Goal: Task Accomplishment & Management: Use online tool/utility

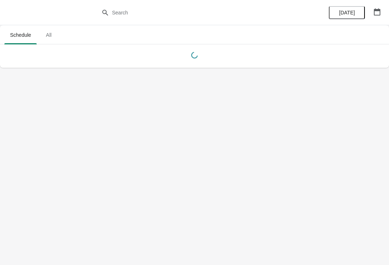
click at [372, 14] on button "button" at bounding box center [377, 11] width 13 height 13
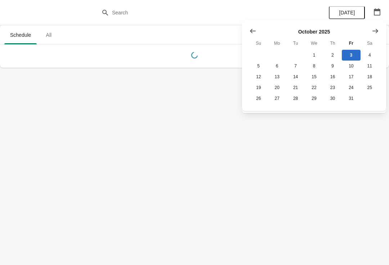
click at [255, 27] on icon "Show previous month, September 2025" at bounding box center [252, 30] width 7 height 7
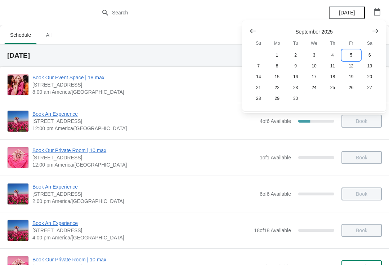
click at [349, 55] on button "5" at bounding box center [351, 55] width 18 height 11
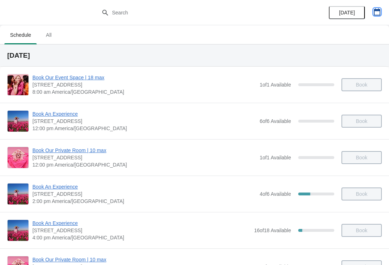
click at [383, 13] on button "button" at bounding box center [377, 11] width 13 height 13
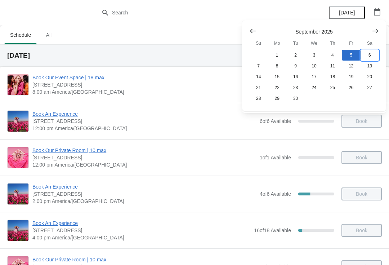
click at [373, 55] on button "6" at bounding box center [370, 55] width 18 height 11
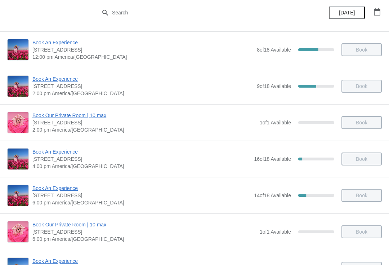
scroll to position [108, 0]
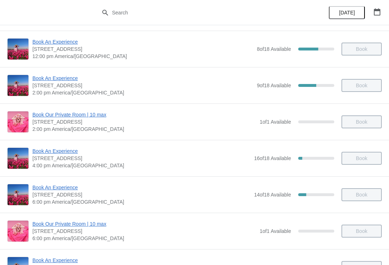
click at [55, 150] on span "Book An Experience" at bounding box center [141, 150] width 218 height 7
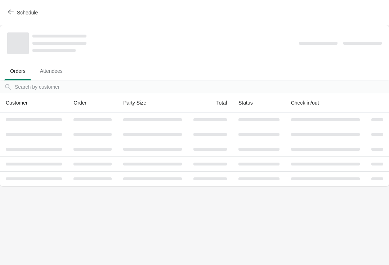
scroll to position [0, 0]
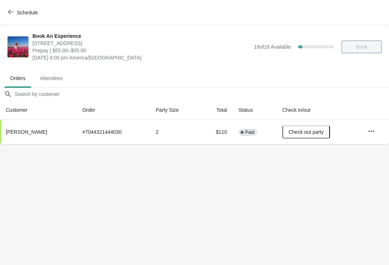
click at [17, 15] on span "Schedule" at bounding box center [27, 13] width 21 height 6
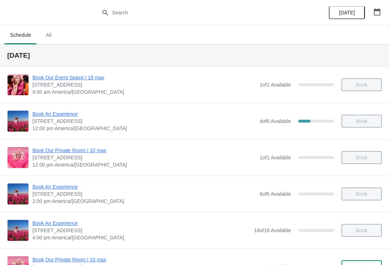
click at [371, 14] on button "button" at bounding box center [377, 11] width 13 height 13
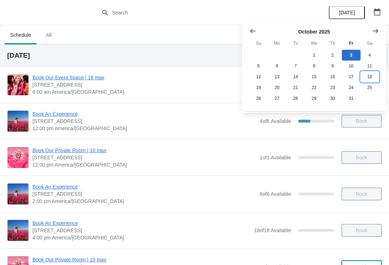
click at [370, 75] on button "18" at bounding box center [370, 76] width 18 height 11
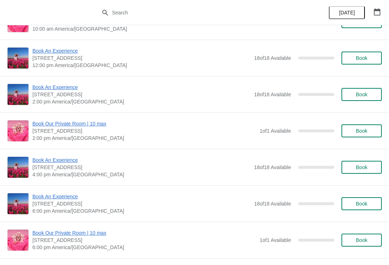
scroll to position [98, 0]
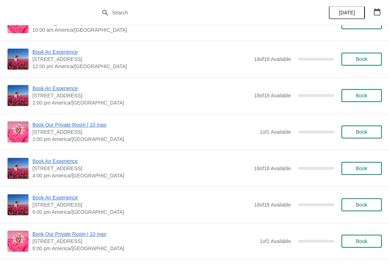
click at [373, 18] on button "button" at bounding box center [377, 11] width 13 height 13
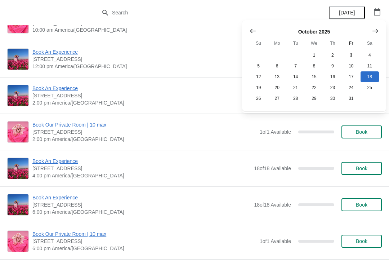
click at [248, 22] on div "October 2025 Su Mo Tu We Th Fr Sa 1 2 3 4 5 6 7 8 9 10 11 12 13 14 15 16 17 18 …" at bounding box center [311, 63] width 135 height 82
click at [256, 22] on div "October 2025 Su Mo Tu We Th Fr Sa 1 2 3 4 5 6 7 8 9 10 11 12 13 14 15 16 17 18 …" at bounding box center [311, 63] width 135 height 82
click at [253, 28] on icon "Show previous month, September 2025" at bounding box center [252, 30] width 7 height 7
click at [331, 73] on button "18" at bounding box center [333, 76] width 18 height 11
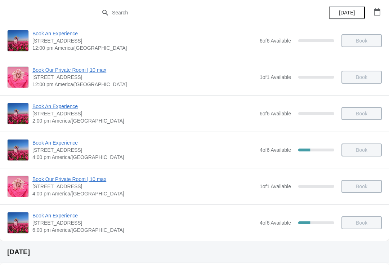
scroll to position [81, 0]
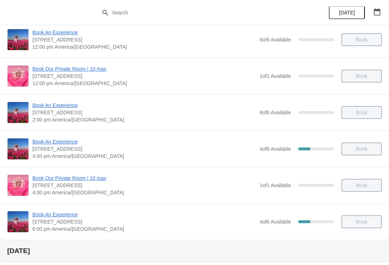
click at [61, 145] on span "Book An Experience" at bounding box center [144, 141] width 224 height 7
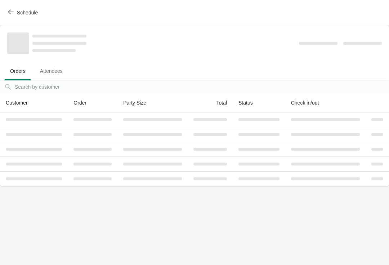
scroll to position [0, 0]
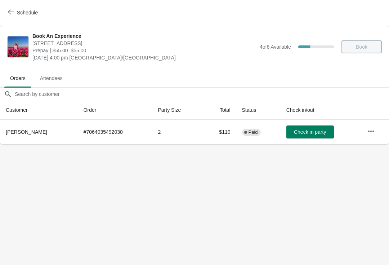
click at [18, 6] on button "Schedule" at bounding box center [24, 12] width 40 height 13
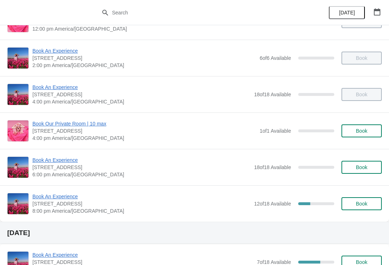
scroll to position [138, 0]
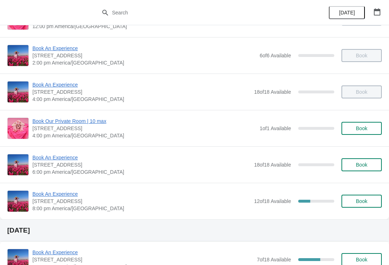
click at [61, 191] on span "Book An Experience" at bounding box center [141, 193] width 218 height 7
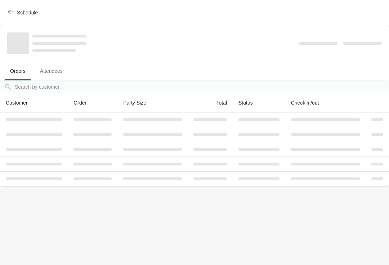
click at [18, 11] on span "Schedule" at bounding box center [27, 13] width 21 height 6
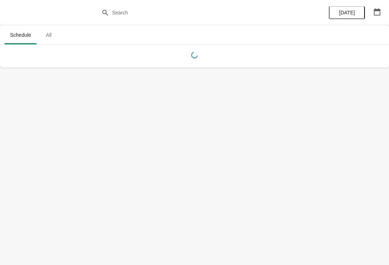
click at [381, 16] on button "button" at bounding box center [377, 11] width 13 height 13
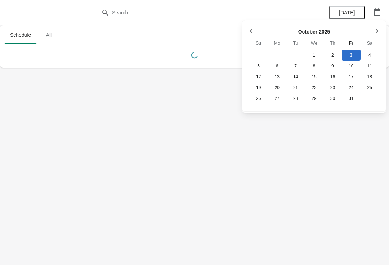
click at [254, 36] on button "Show previous month, September 2025" at bounding box center [252, 31] width 13 height 13
click at [332, 76] on button "18" at bounding box center [333, 76] width 18 height 11
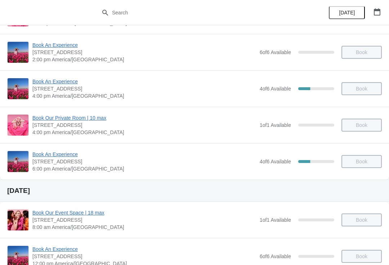
scroll to position [142, 0]
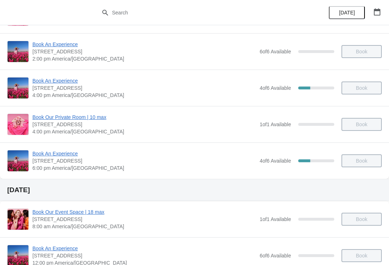
click at [51, 82] on span "Book An Experience" at bounding box center [144, 80] width 224 height 7
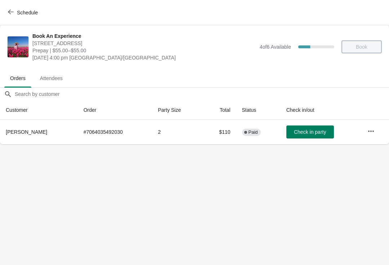
click at [16, 9] on button "Schedule" at bounding box center [24, 12] width 40 height 13
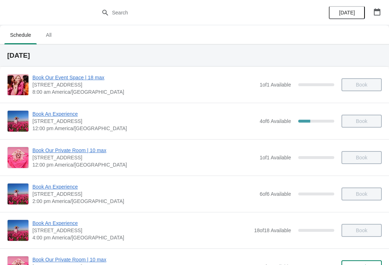
click at [375, 12] on icon "button" at bounding box center [377, 11] width 7 height 7
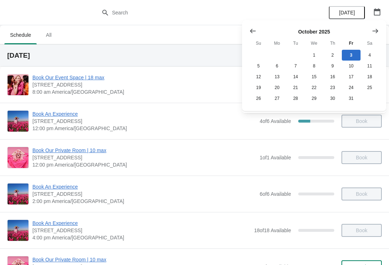
click at [252, 26] on button "Show previous month, September 2025" at bounding box center [252, 31] width 13 height 13
click at [331, 71] on button "11" at bounding box center [333, 66] width 18 height 11
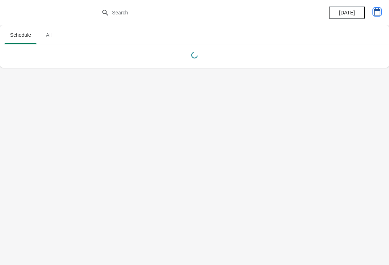
click at [379, 14] on icon "button" at bounding box center [377, 11] width 7 height 7
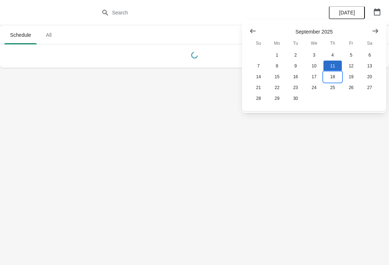
click at [329, 81] on button "18" at bounding box center [333, 76] width 18 height 11
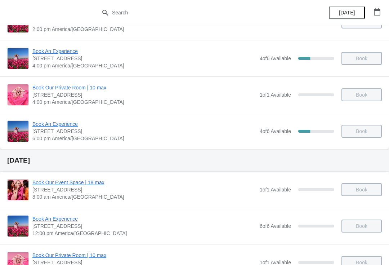
scroll to position [173, 0]
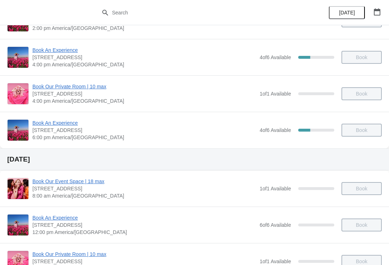
click at [48, 120] on span "Book An Experience" at bounding box center [144, 122] width 224 height 7
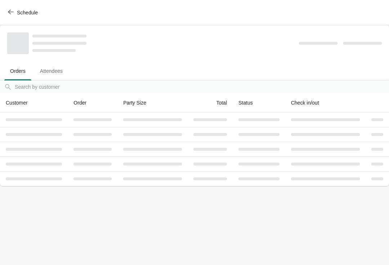
scroll to position [0, 0]
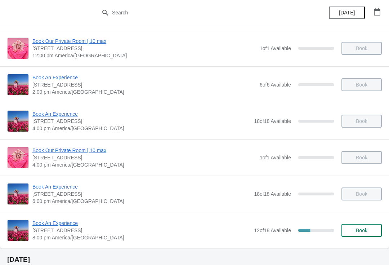
scroll to position [152, 0]
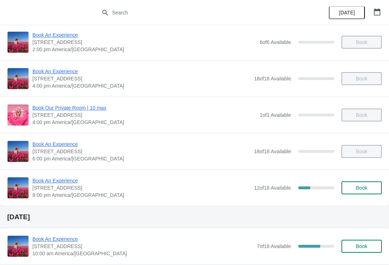
click at [48, 182] on span "Book An Experience" at bounding box center [141, 180] width 218 height 7
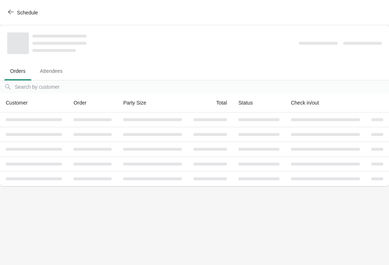
scroll to position [0, 0]
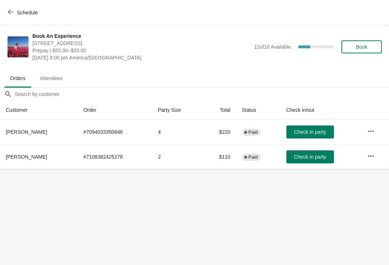
click at [303, 129] on span "Check in party" at bounding box center [310, 132] width 32 height 6
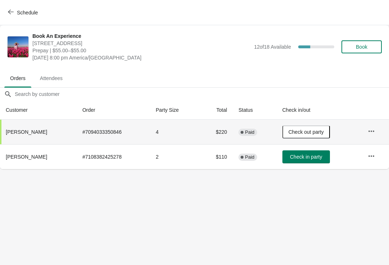
click at [307, 136] on button "Check out party" at bounding box center [306, 131] width 48 height 13
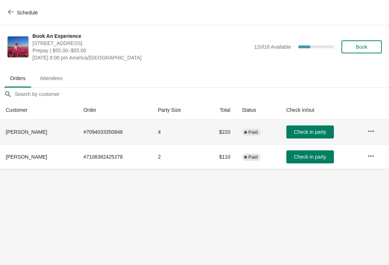
click at [309, 131] on span "Check in party" at bounding box center [310, 132] width 32 height 6
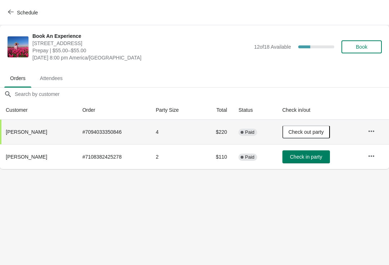
click at [10, 9] on icon "button" at bounding box center [11, 12] width 6 height 6
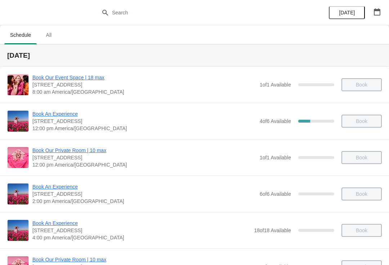
click at [381, 11] on button "button" at bounding box center [377, 11] width 13 height 13
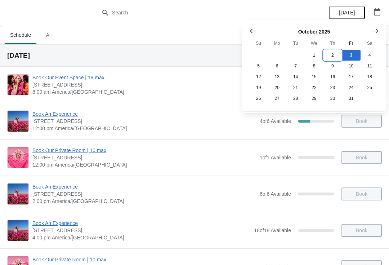
click at [333, 56] on button "2" at bounding box center [333, 55] width 18 height 11
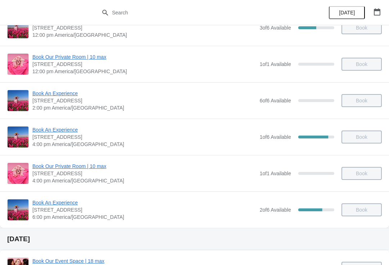
scroll to position [94, 0]
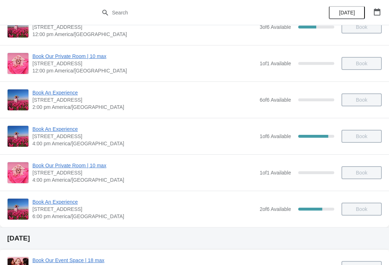
click at [50, 203] on span "Book An Experience" at bounding box center [144, 201] width 224 height 7
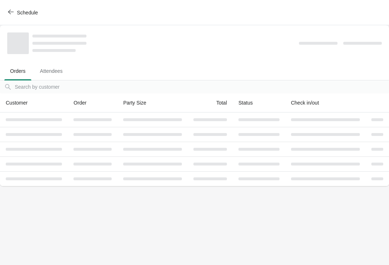
scroll to position [0, 0]
